Goal: Task Accomplishment & Management: Complete application form

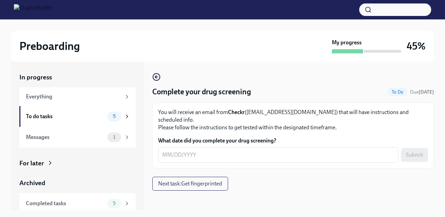
scroll to position [12, 0]
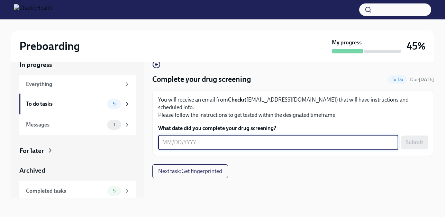
click at [184, 138] on textarea "What date did you complete your drug screening?" at bounding box center [278, 142] width 232 height 8
type textarea "[DATE]"
click at [417, 139] on span "Submit" at bounding box center [414, 142] width 17 height 7
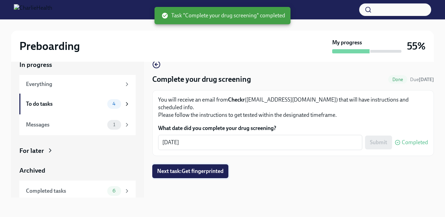
click at [194, 168] on span "Next task : Get fingerprinted" at bounding box center [190, 171] width 67 height 7
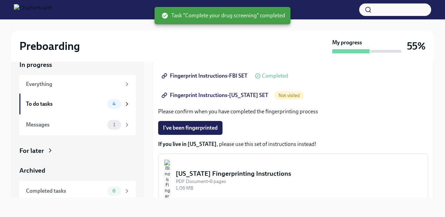
scroll to position [139, 0]
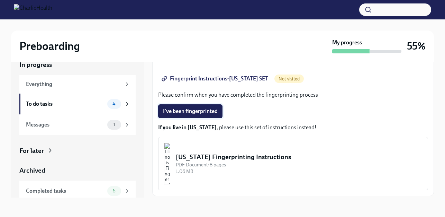
click at [201, 110] on span "I've been fingerprinted" at bounding box center [190, 111] width 55 height 7
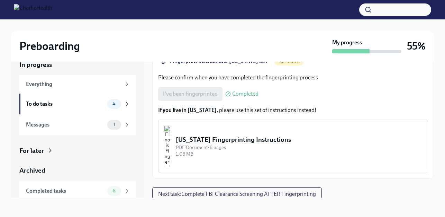
scroll to position [159, 0]
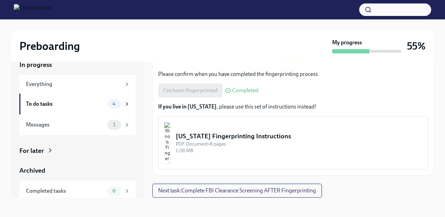
click at [236, 188] on span "Next task : Complete FBI Clearance Screening AFTER Fingerprinting" at bounding box center [237, 190] width 158 height 7
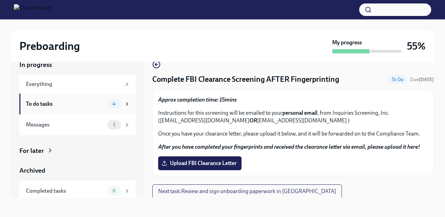
click at [55, 103] on div "To do tasks" at bounding box center [65, 104] width 79 height 8
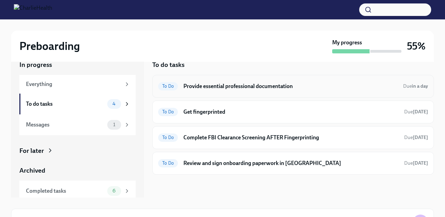
click at [228, 85] on h6 "Provide essential professional documentation" at bounding box center [291, 86] width 214 height 8
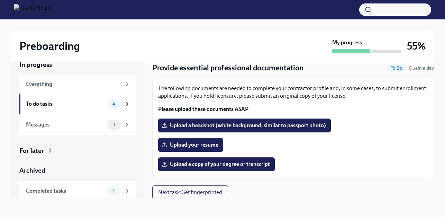
scroll to position [13, 0]
